Goal: Understand process/instructions

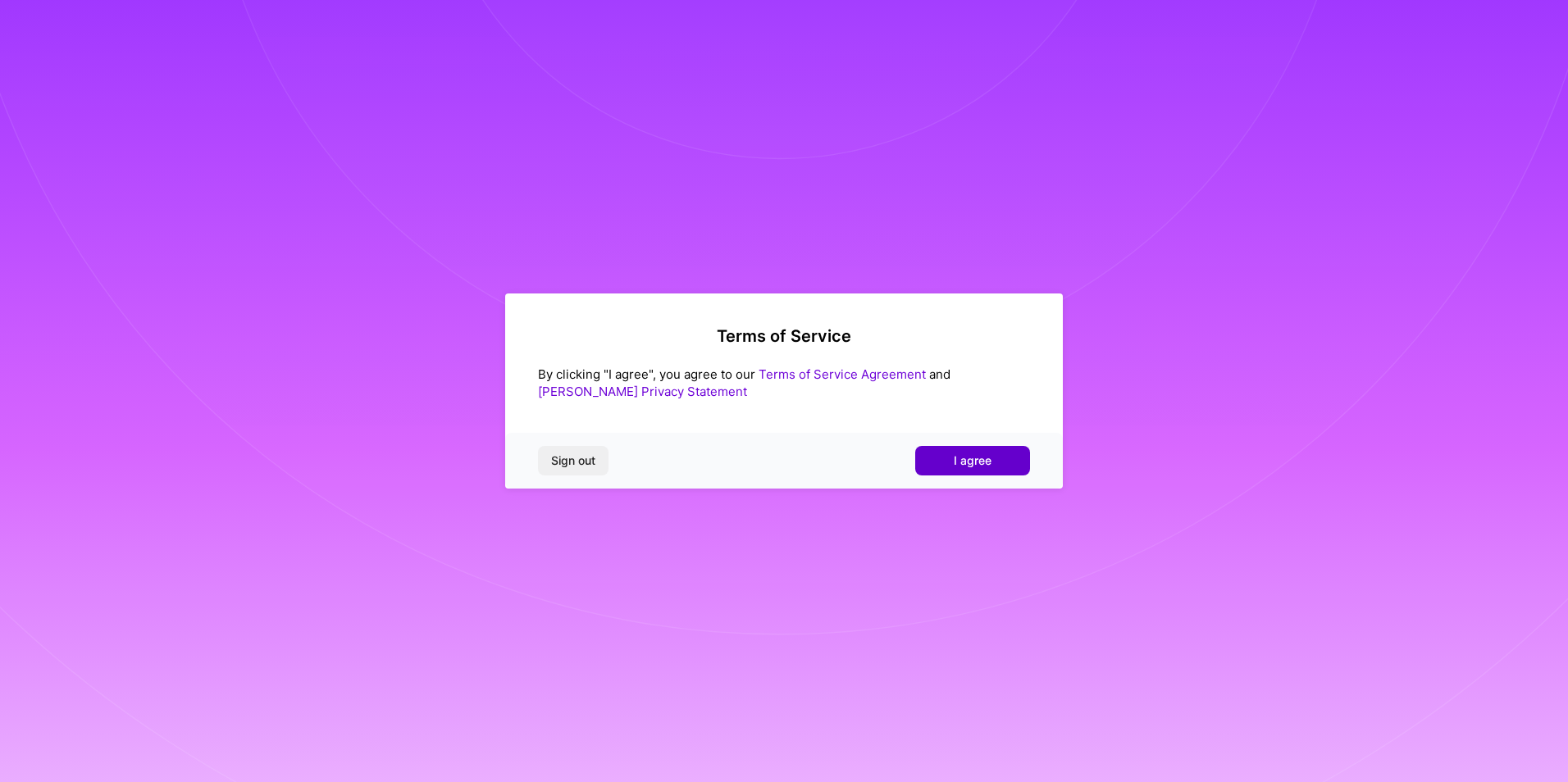
click at [979, 464] on span "I agree" at bounding box center [973, 460] width 38 height 16
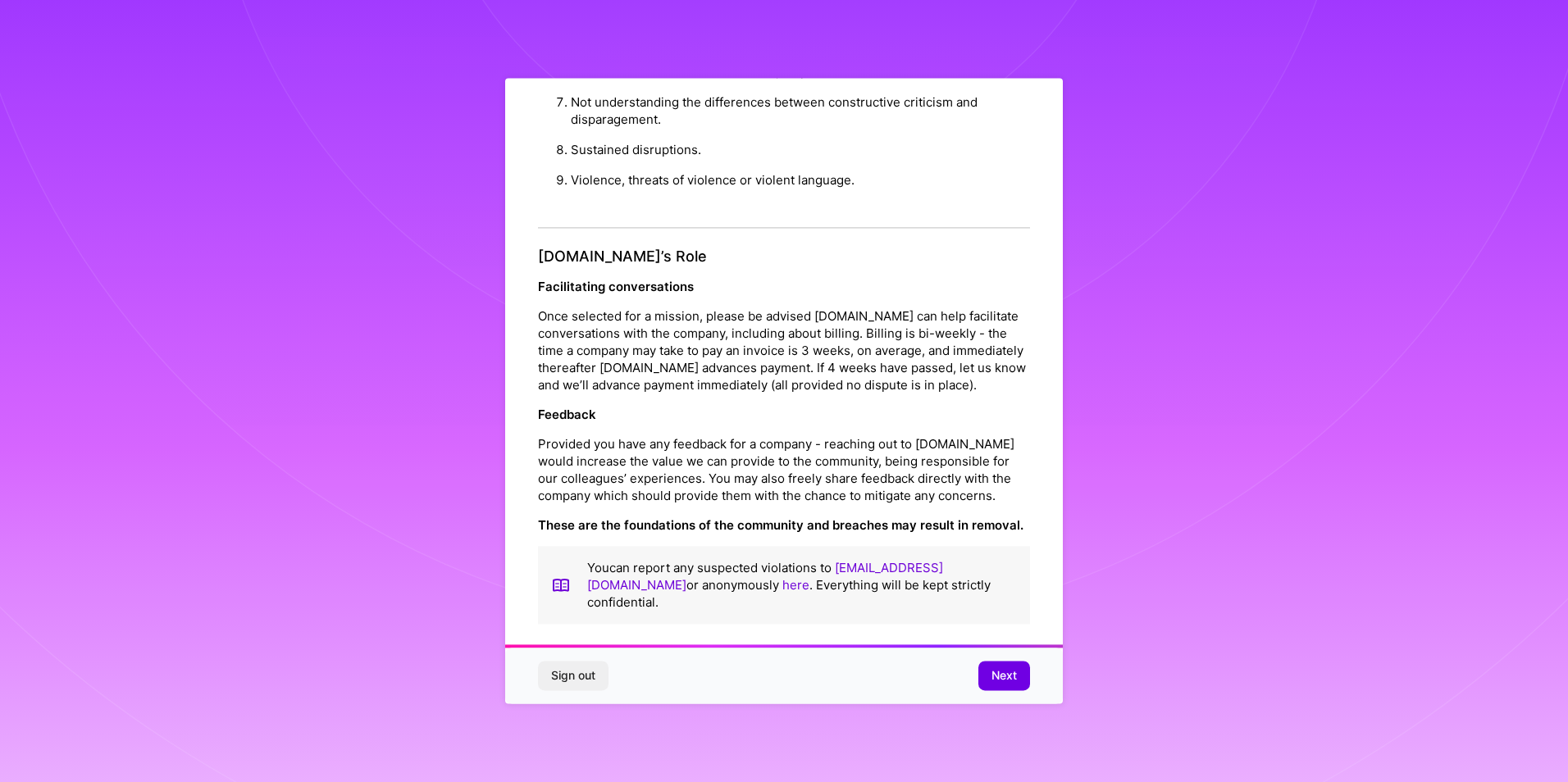
scroll to position [1741, 0]
click at [1002, 678] on span "Next" at bounding box center [1004, 676] width 25 height 16
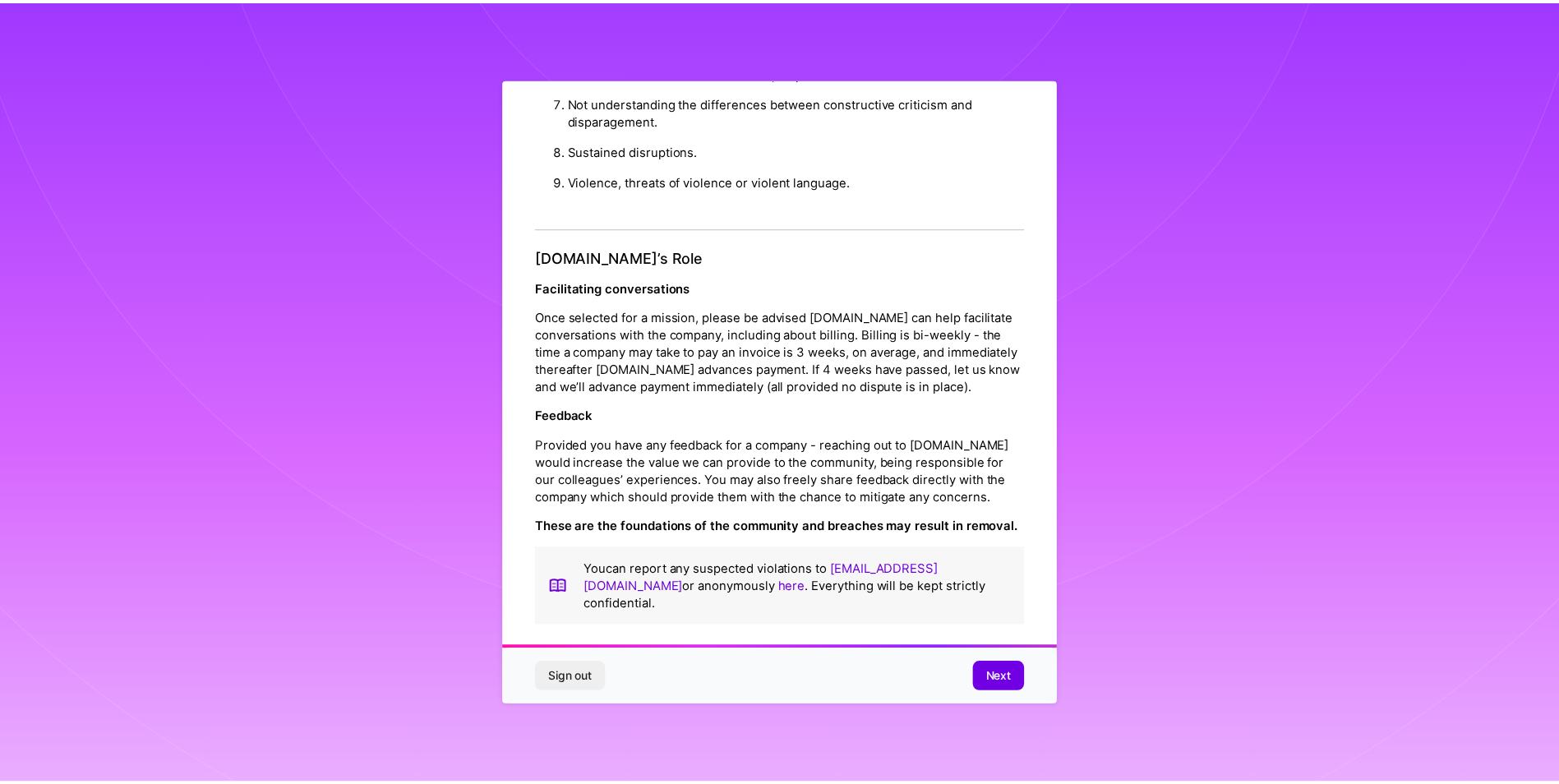
scroll to position [0, 0]
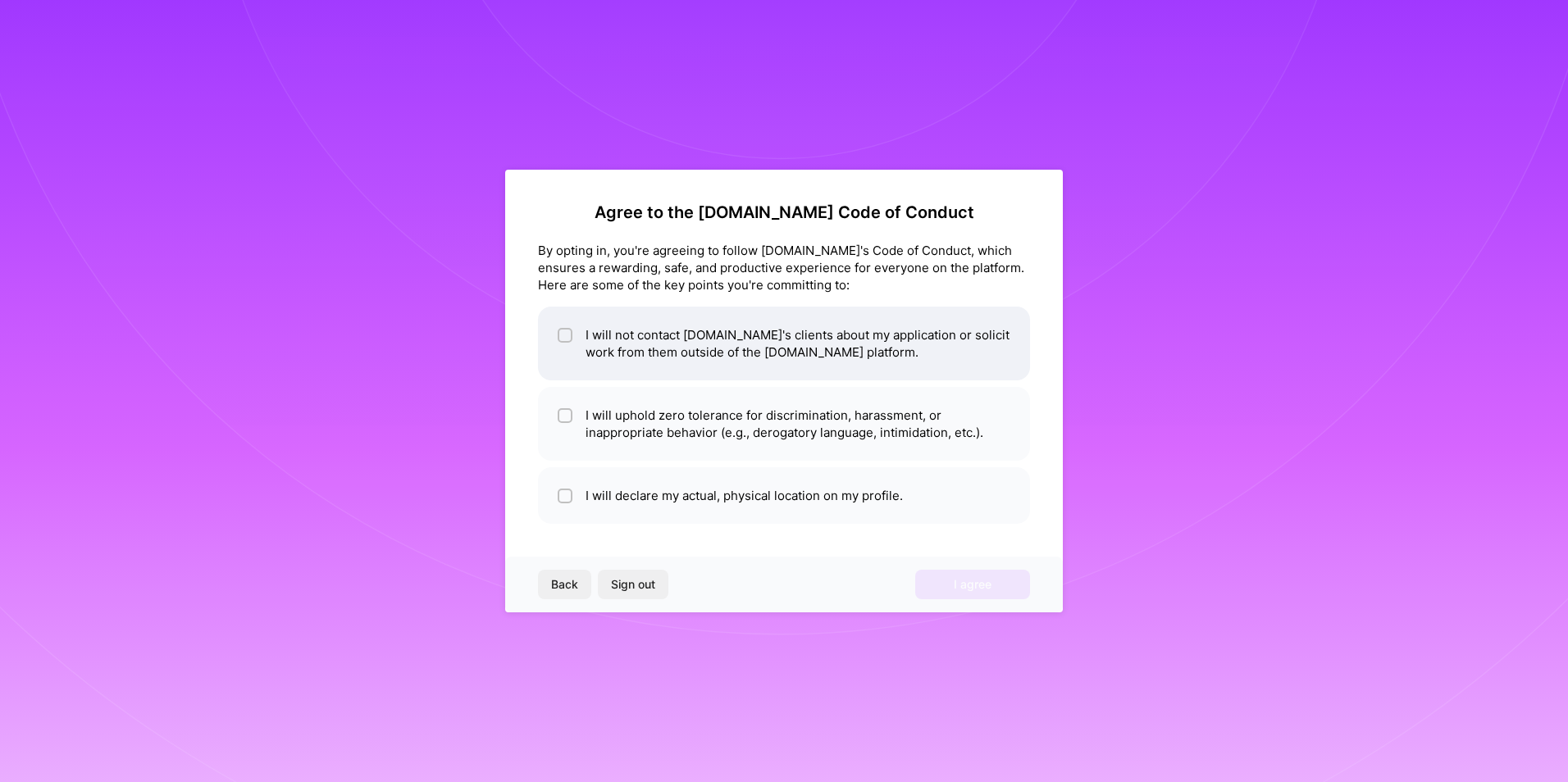
click at [559, 335] on div at bounding box center [565, 335] width 14 height 14
checkbox input "true"
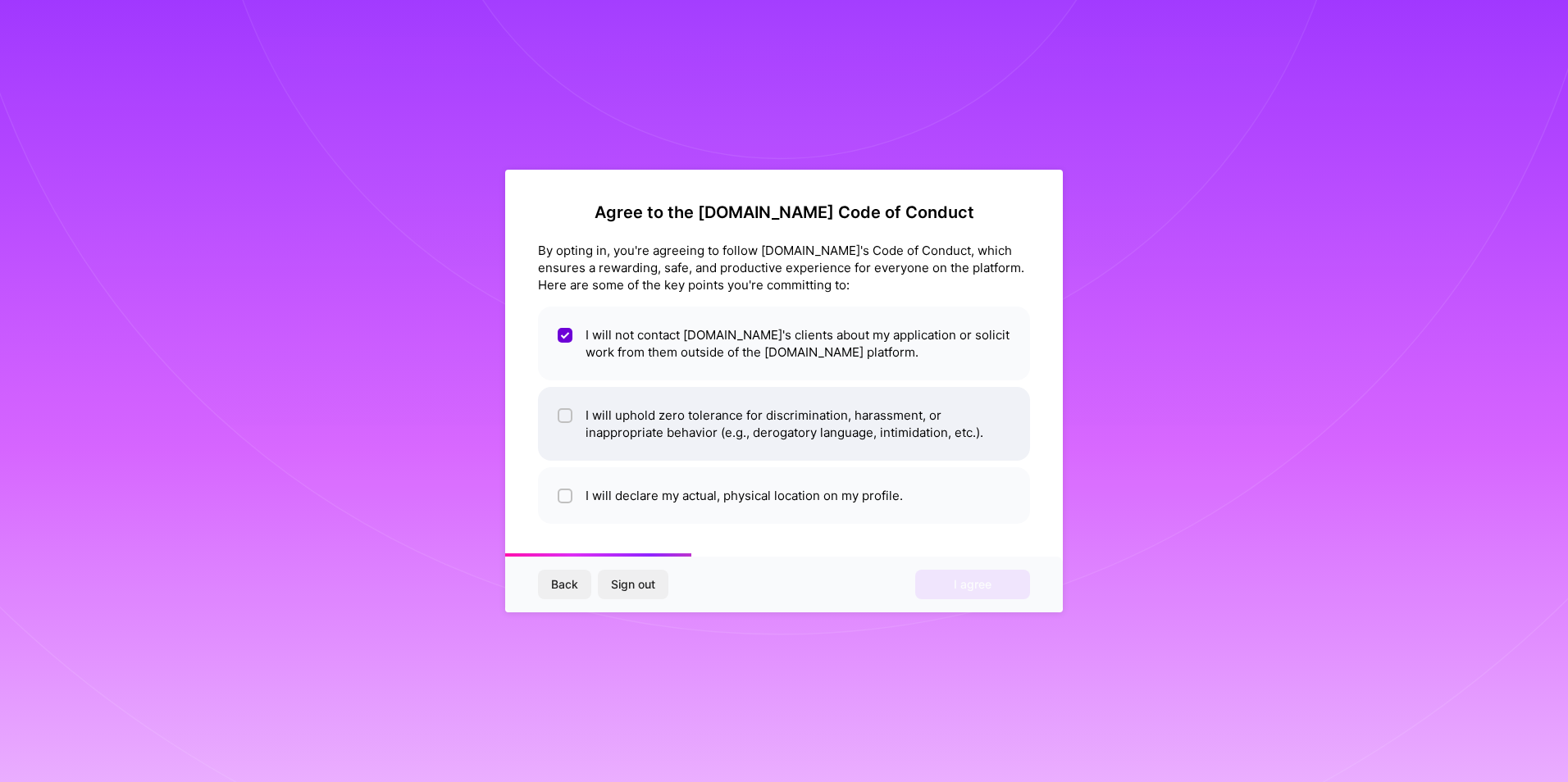
click at [561, 415] on input "checkbox" at bounding box center [566, 416] width 12 height 12
checkbox input "true"
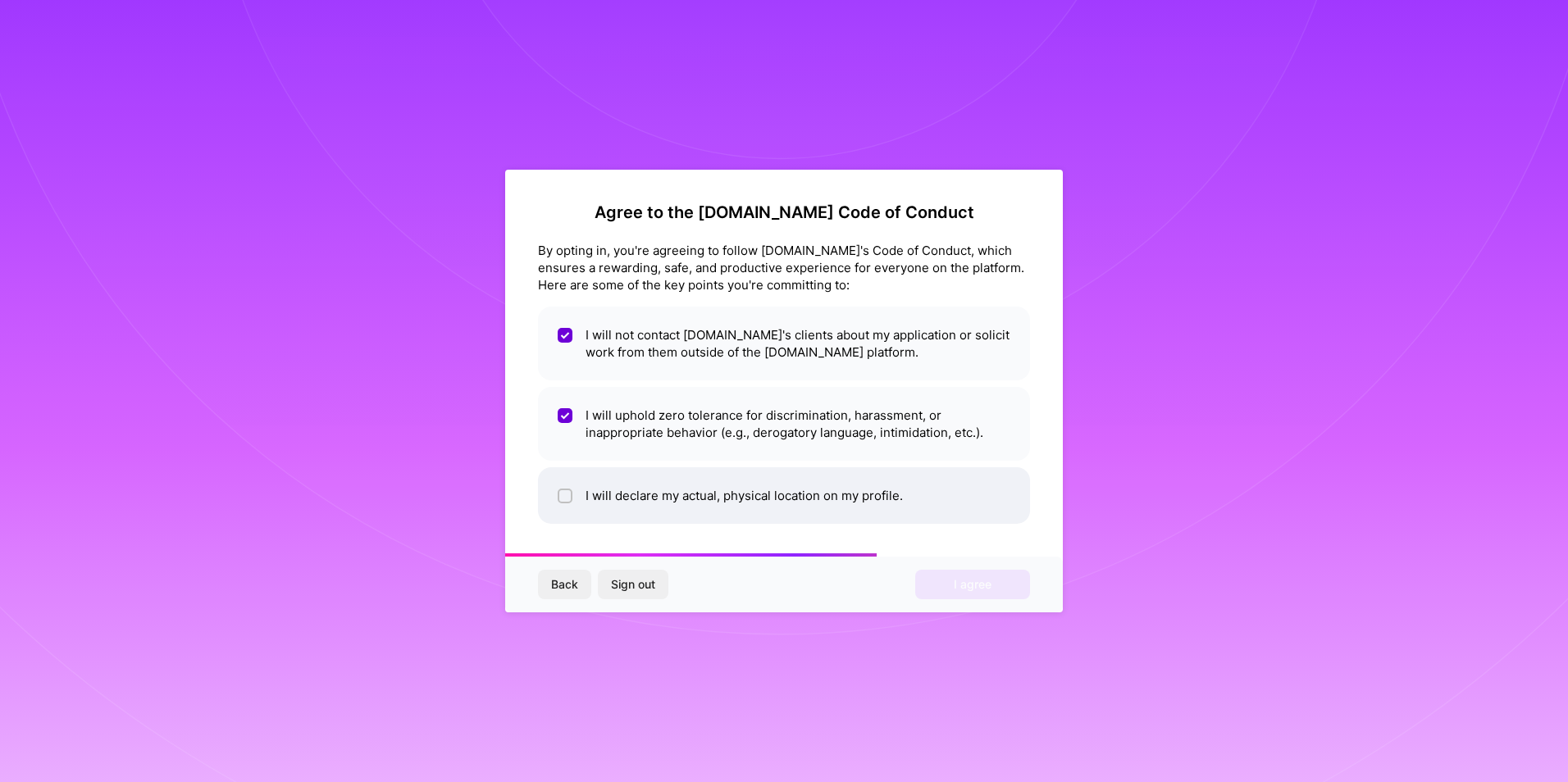
click at [565, 500] on input "checkbox" at bounding box center [566, 496] width 12 height 12
checkbox input "true"
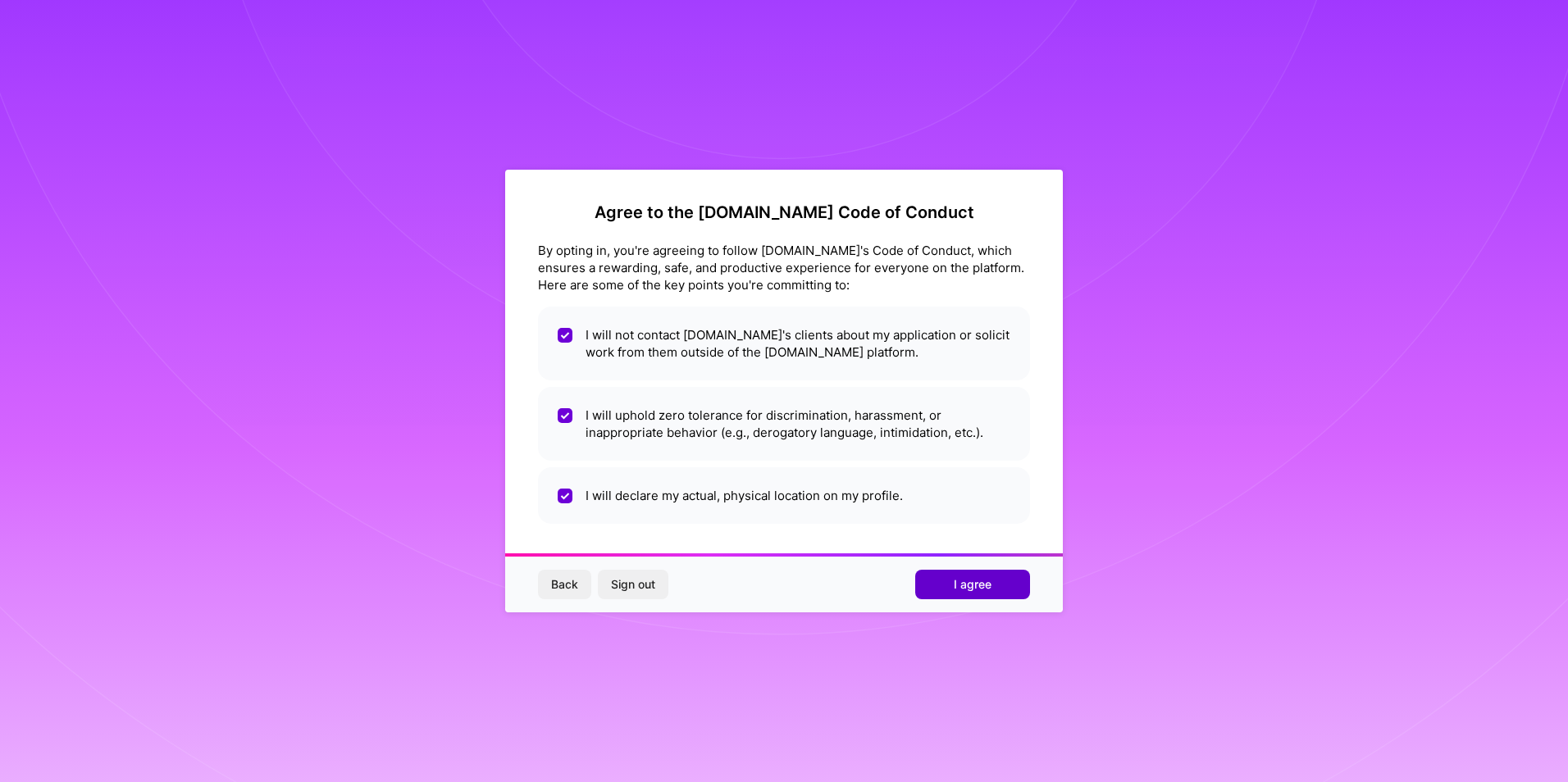
click at [984, 588] on span "I agree" at bounding box center [973, 584] width 38 height 16
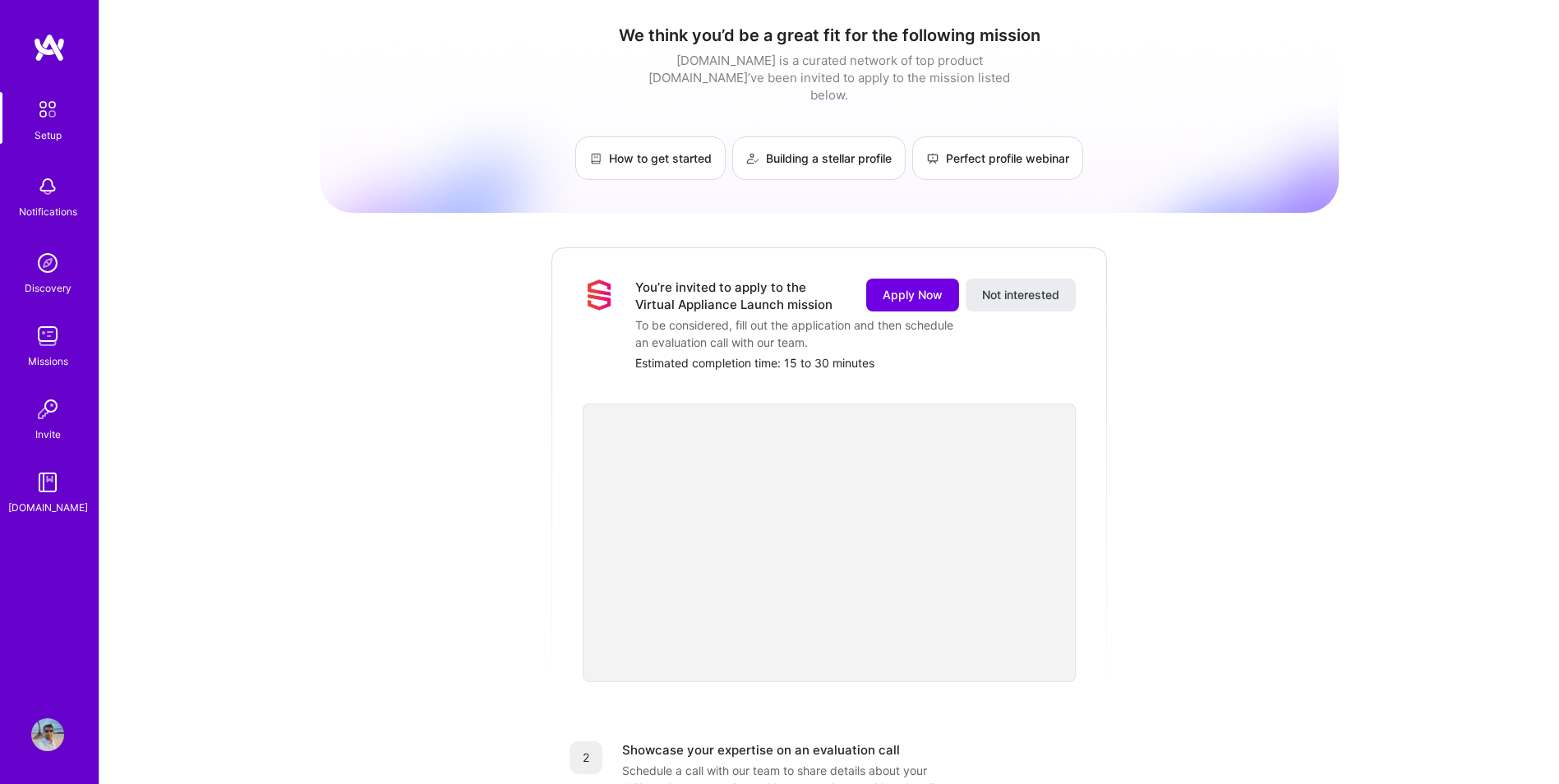
click at [50, 406] on img at bounding box center [48, 409] width 32 height 32
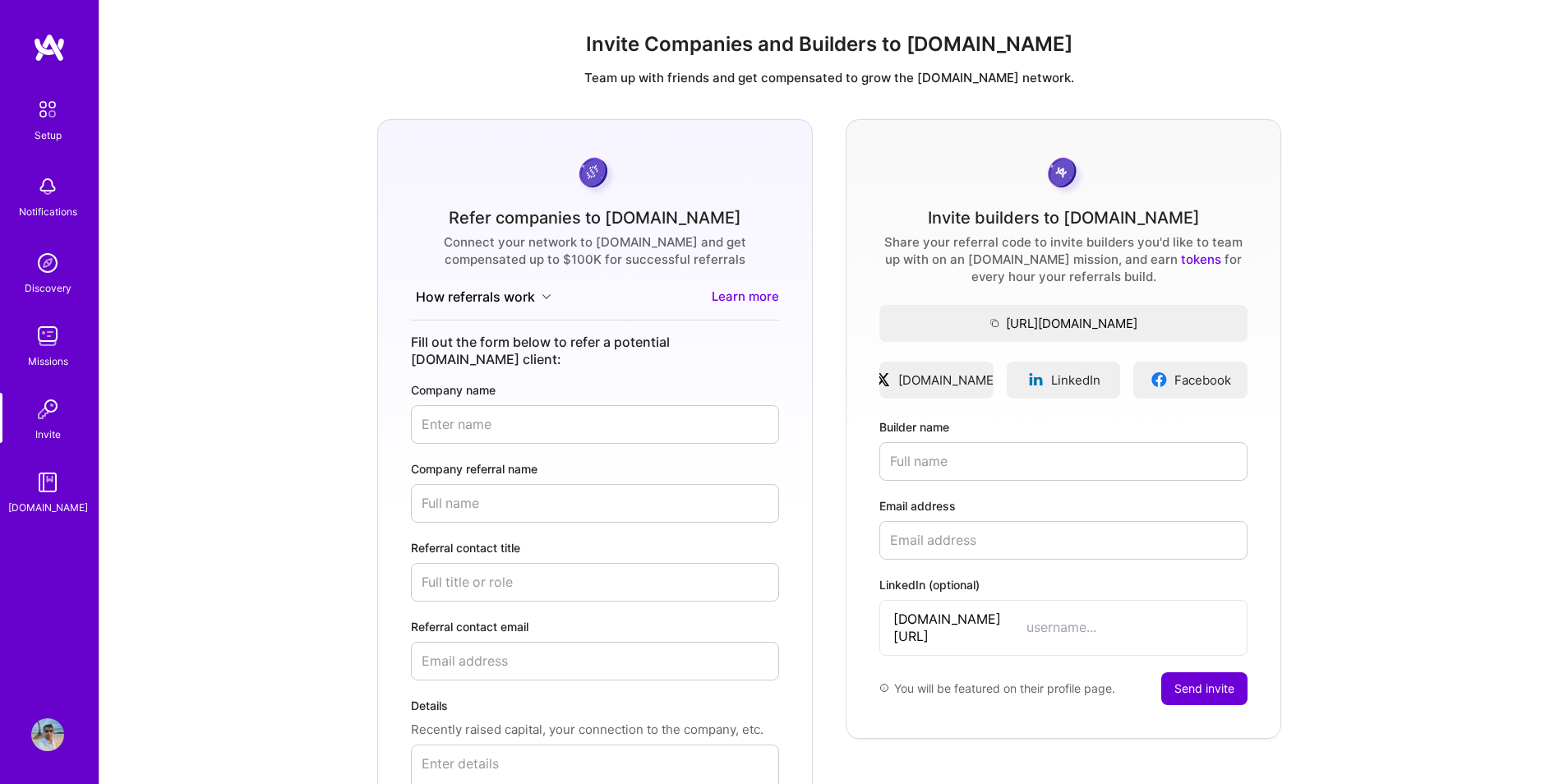
click at [62, 117] on img at bounding box center [48, 109] width 34 height 34
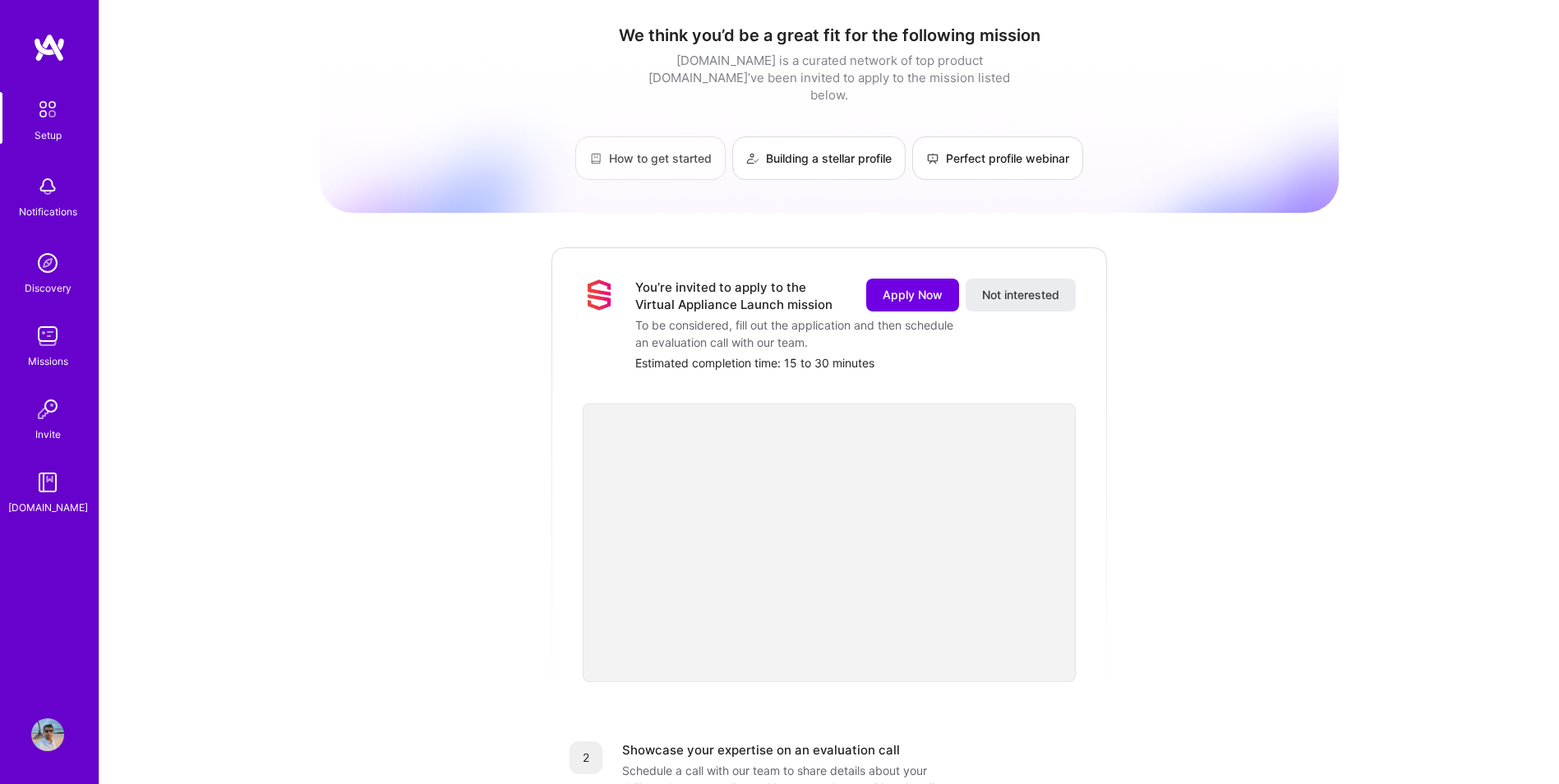
click at [661, 150] on link "How to get started" at bounding box center [650, 158] width 150 height 43
click at [664, 136] on link "How to get started" at bounding box center [650, 158] width 150 height 43
click at [847, 143] on link "Building a stellar profile" at bounding box center [819, 158] width 173 height 43
